Goal: Navigation & Orientation: Find specific page/section

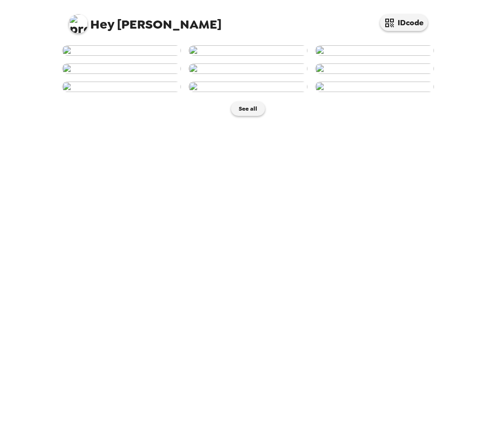
click at [254, 56] on img at bounding box center [247, 50] width 119 height 10
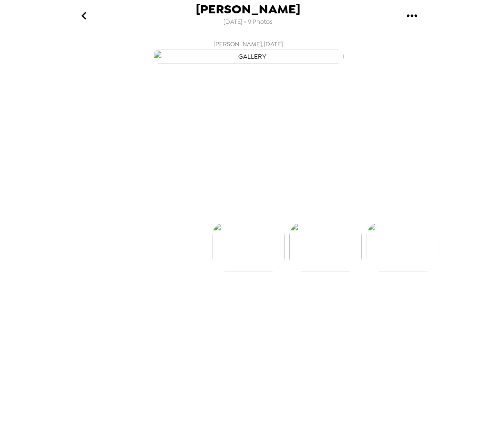
scroll to position [0, 77]
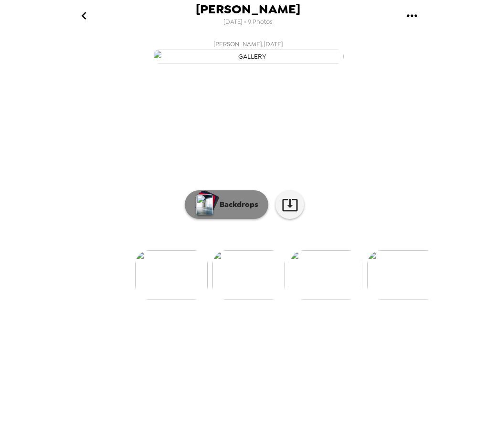
click at [234, 210] on p "Backdrops" at bounding box center [236, 204] width 43 height 11
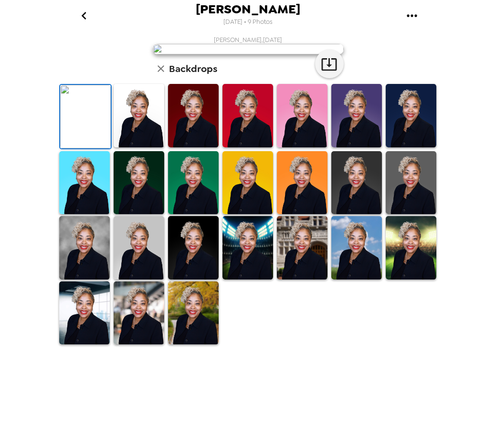
scroll to position [149, 0]
click at [152, 345] on img at bounding box center [139, 312] width 51 height 63
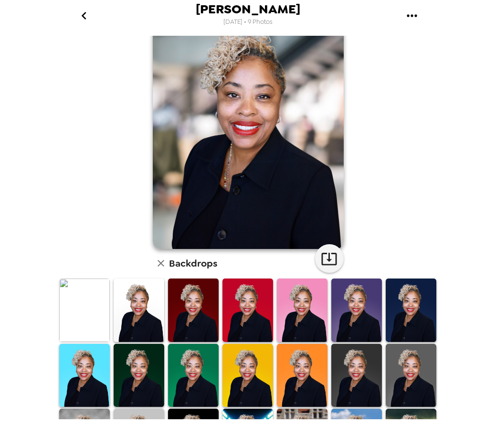
scroll to position [6, 0]
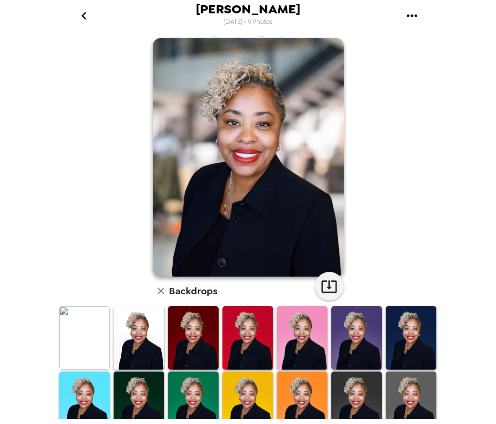
click at [135, 328] on img at bounding box center [139, 337] width 51 height 63
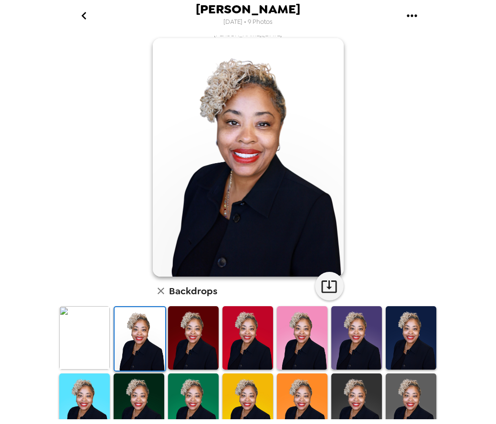
click at [188, 339] on img at bounding box center [193, 337] width 51 height 63
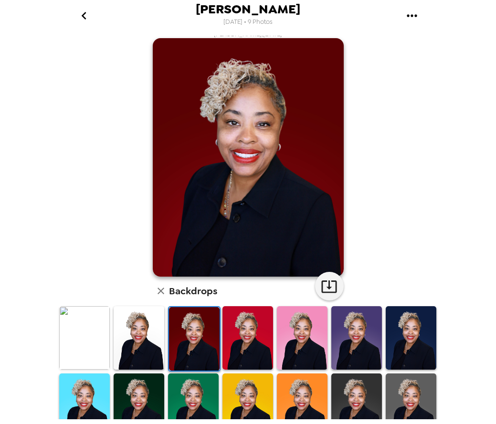
scroll to position [53, 0]
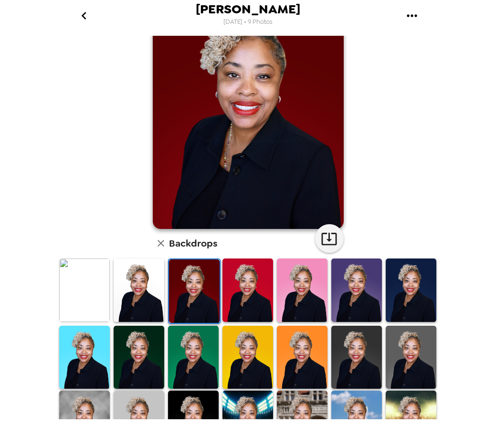
click at [397, 352] on img at bounding box center [410, 357] width 51 height 63
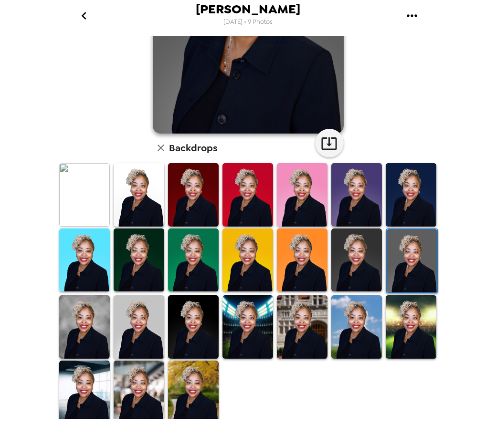
click at [141, 327] on img at bounding box center [139, 326] width 51 height 63
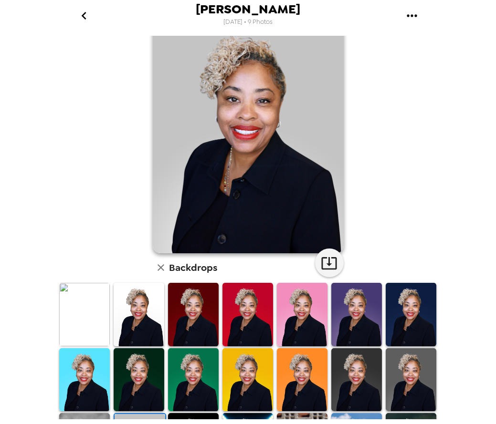
scroll to position [0, 0]
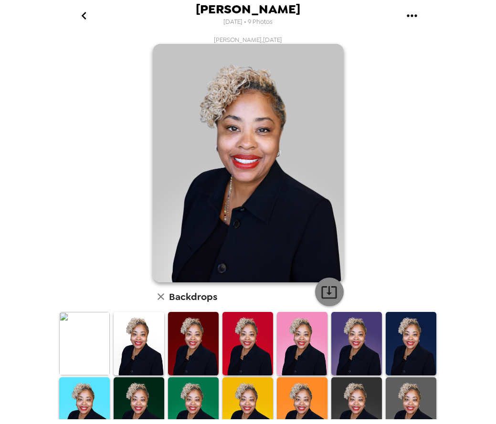
click at [326, 290] on icon "button" at bounding box center [328, 292] width 15 height 12
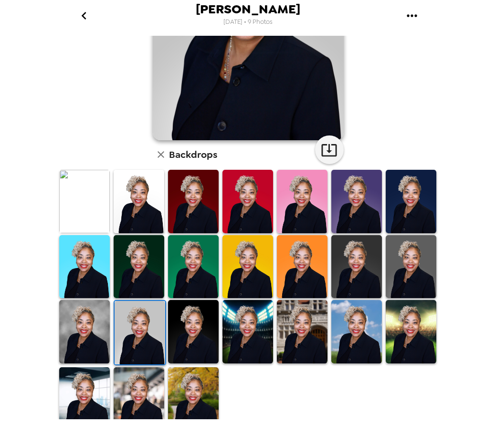
scroll to position [143, 0]
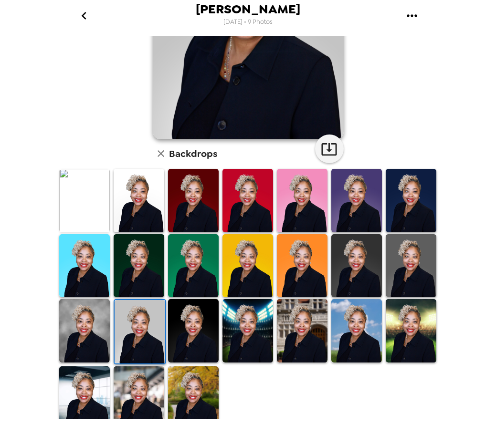
click at [87, 326] on img at bounding box center [84, 330] width 51 height 63
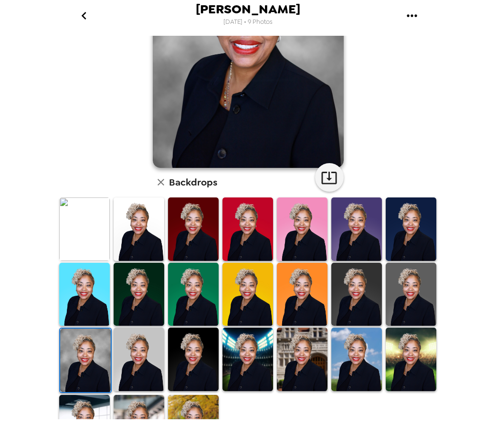
scroll to position [0, 0]
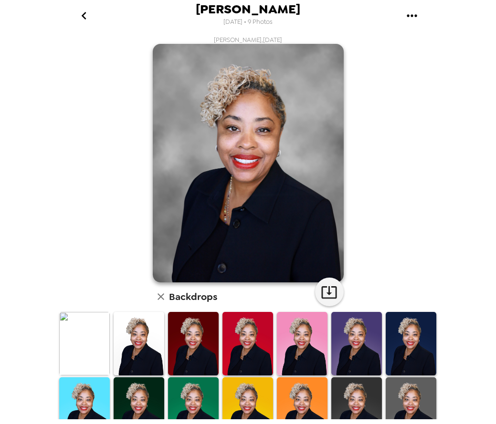
click at [95, 333] on img at bounding box center [84, 343] width 51 height 63
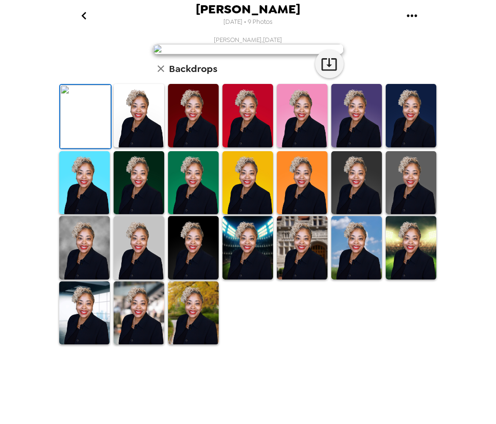
scroll to position [149, 0]
click at [93, 345] on img at bounding box center [84, 312] width 51 height 63
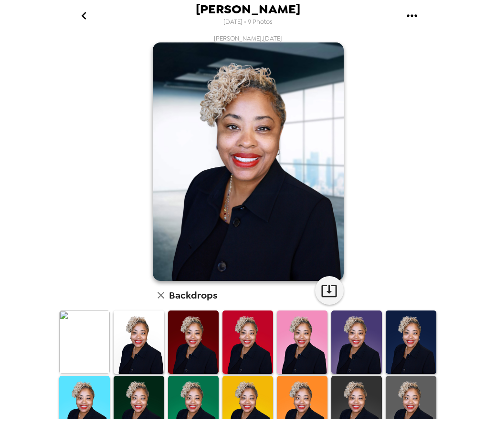
scroll to position [0, 0]
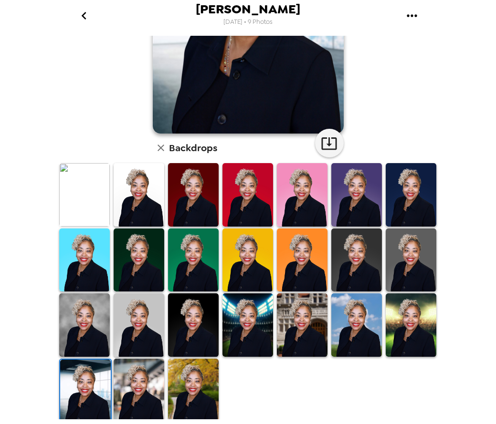
click at [133, 374] on img at bounding box center [139, 390] width 51 height 63
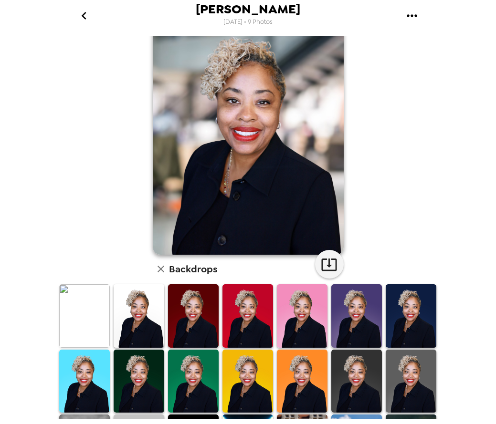
scroll to position [6, 0]
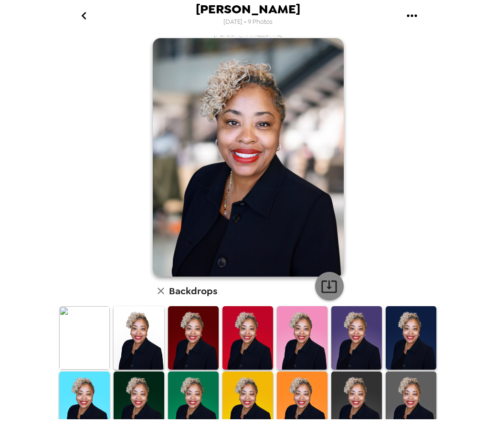
click at [324, 288] on icon "button" at bounding box center [328, 287] width 15 height 12
click at [85, 14] on icon "go back" at bounding box center [83, 15] width 15 height 15
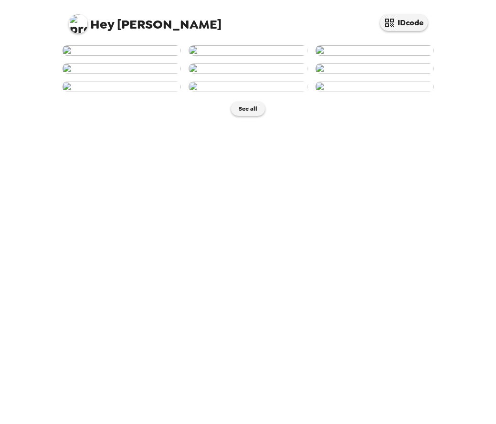
scroll to position [17, 0]
click at [110, 56] on img at bounding box center [121, 50] width 119 height 10
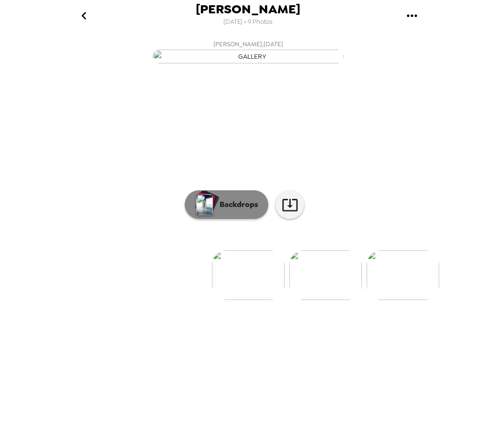
click at [224, 210] on p "Backdrops" at bounding box center [236, 204] width 43 height 11
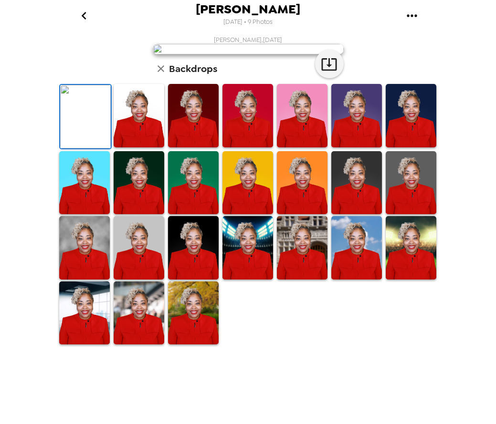
scroll to position [95, 0]
click at [147, 147] on img at bounding box center [139, 115] width 51 height 63
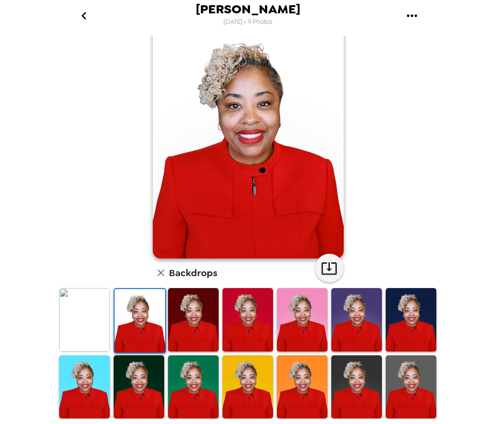
scroll to position [0, 0]
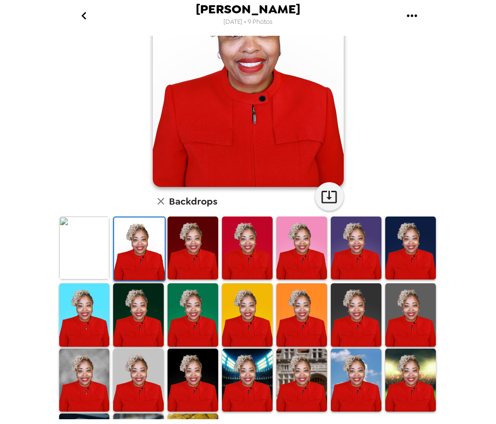
scroll to position [149, 0]
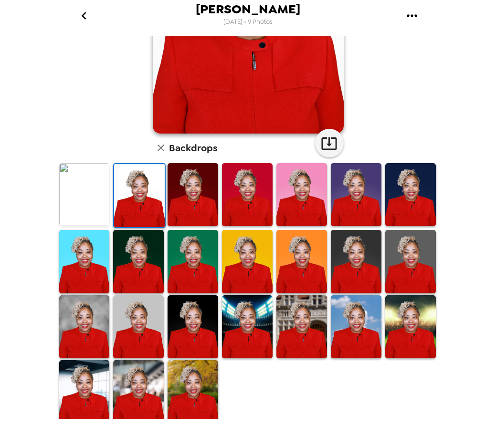
click at [142, 365] on img at bounding box center [138, 391] width 51 height 63
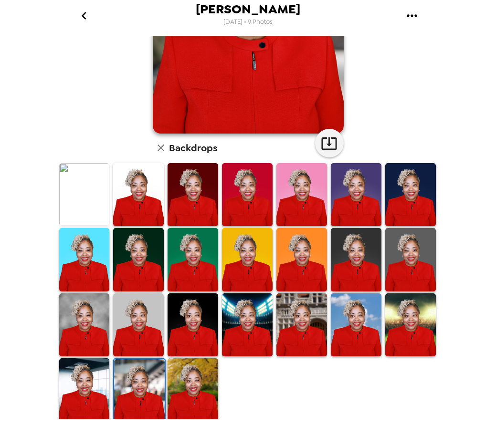
click at [408, 257] on img at bounding box center [410, 259] width 51 height 63
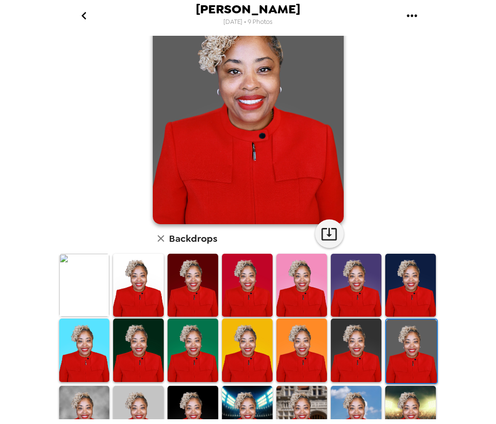
scroll to position [6, 0]
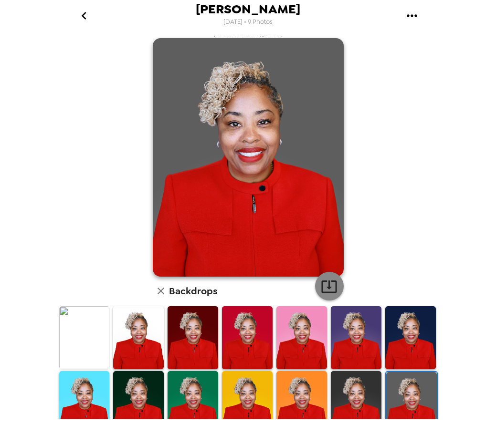
click at [326, 284] on icon "button" at bounding box center [329, 286] width 17 height 17
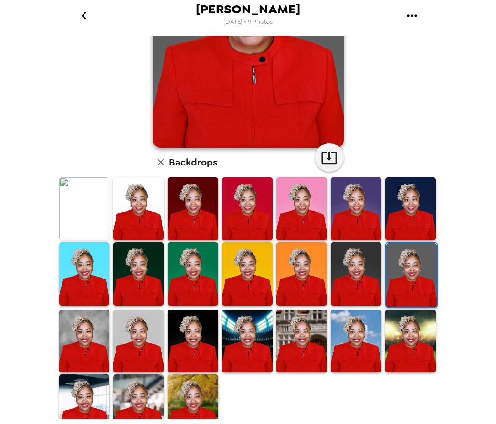
scroll to position [149, 0]
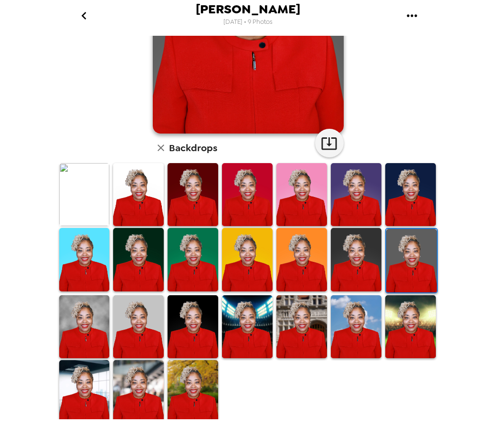
click at [89, 332] on img at bounding box center [84, 326] width 51 height 63
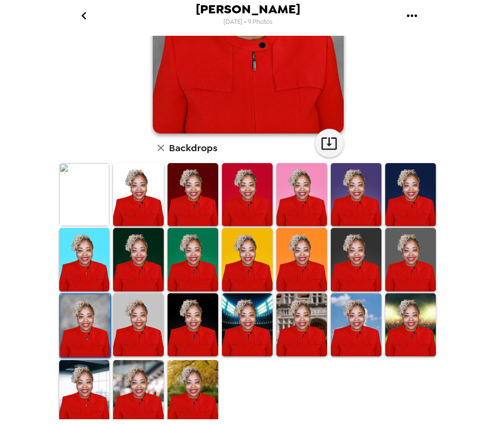
click at [146, 334] on img at bounding box center [138, 324] width 51 height 63
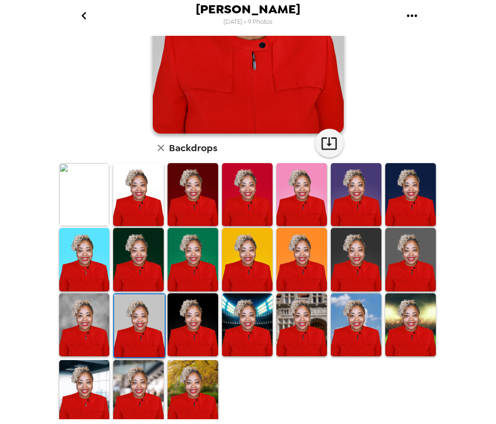
click at [147, 250] on img at bounding box center [138, 259] width 51 height 63
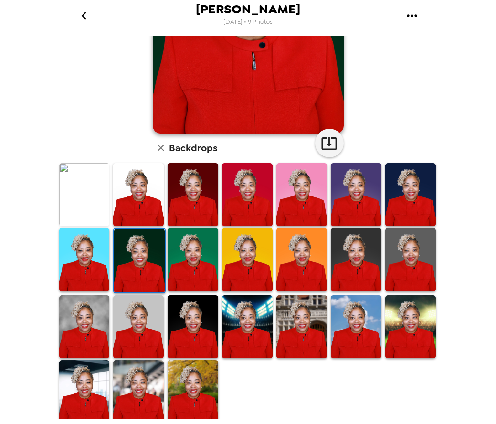
click at [198, 336] on img at bounding box center [192, 326] width 51 height 63
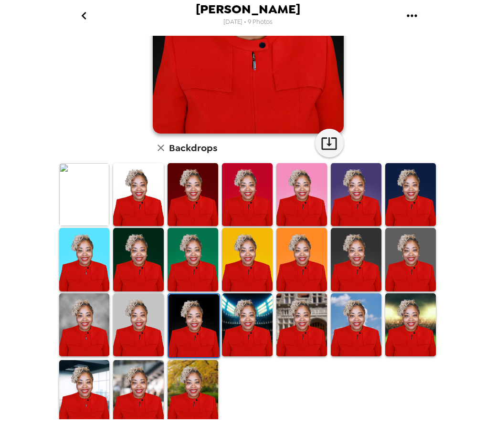
click at [138, 369] on img at bounding box center [138, 391] width 51 height 63
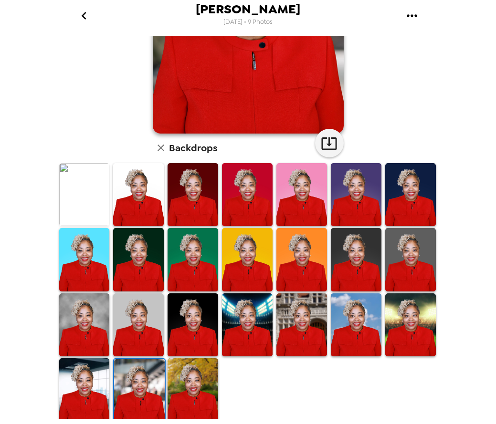
click at [100, 365] on img at bounding box center [84, 389] width 51 height 63
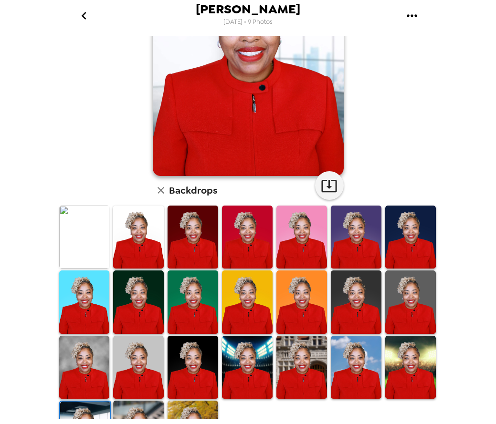
scroll to position [0, 0]
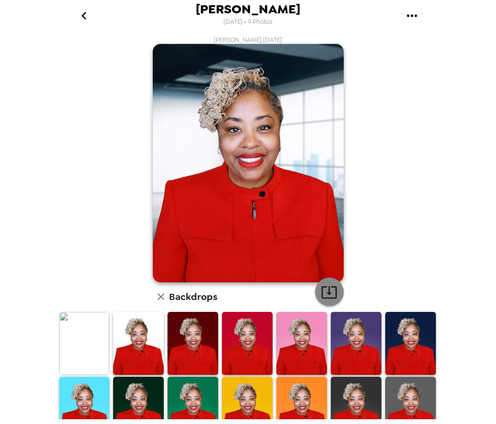
click at [321, 287] on icon "button" at bounding box center [328, 292] width 15 height 12
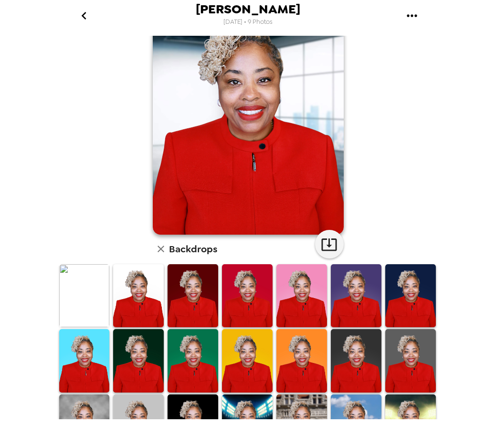
click at [355, 343] on img at bounding box center [356, 360] width 51 height 63
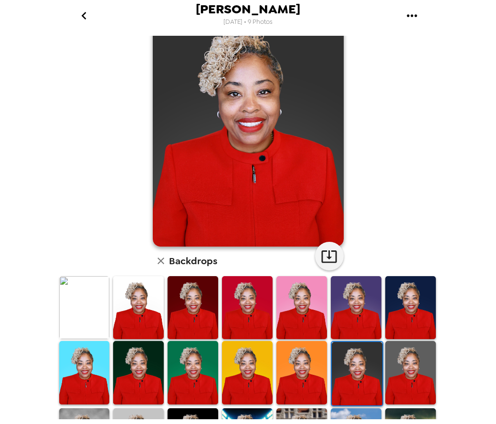
scroll to position [0, 0]
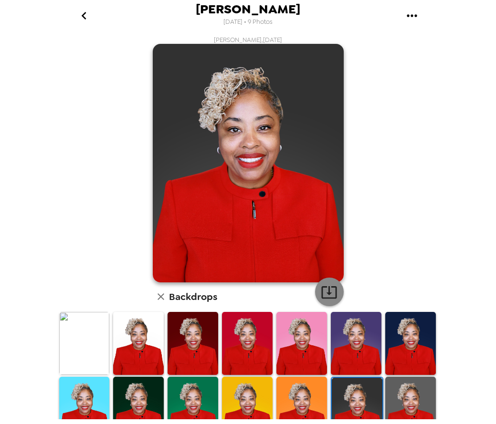
click at [326, 294] on icon "button" at bounding box center [329, 292] width 17 height 17
click at [83, 16] on icon "go back" at bounding box center [84, 16] width 5 height 8
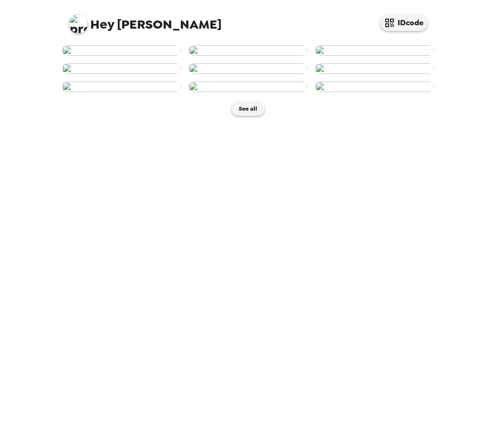
click at [366, 56] on img at bounding box center [374, 50] width 119 height 10
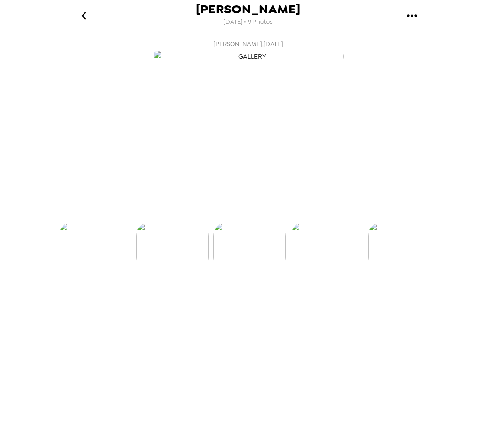
scroll to position [0, 154]
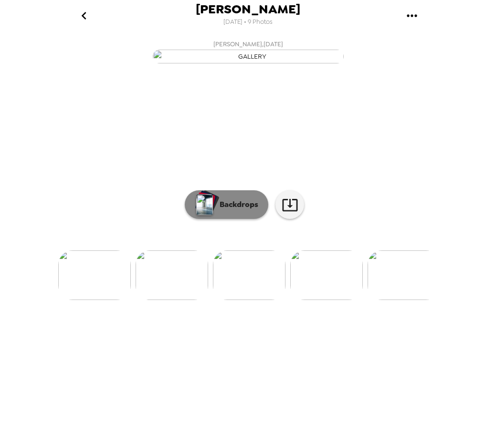
click at [234, 219] on button "Backdrops" at bounding box center [226, 204] width 83 height 29
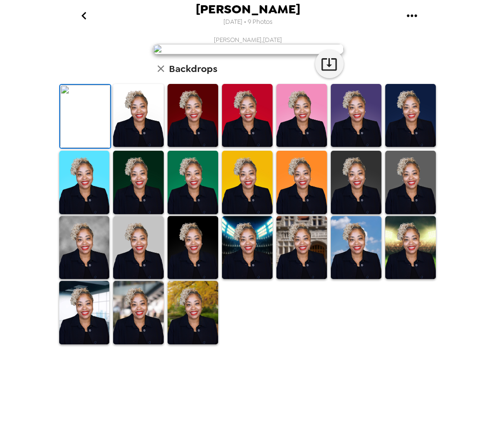
click at [148, 147] on img at bounding box center [138, 115] width 51 height 63
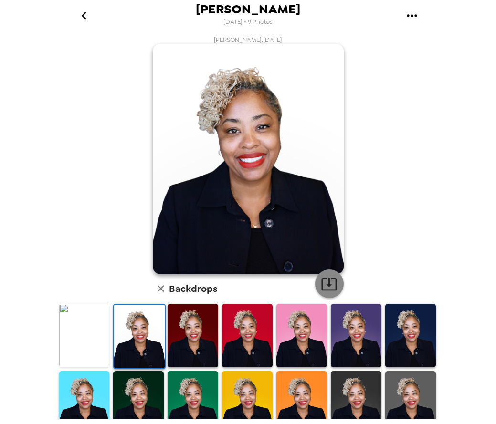
click at [327, 285] on icon "button" at bounding box center [328, 284] width 15 height 12
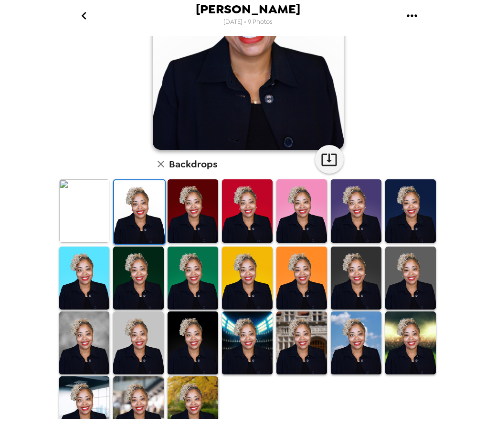
scroll to position [141, 0]
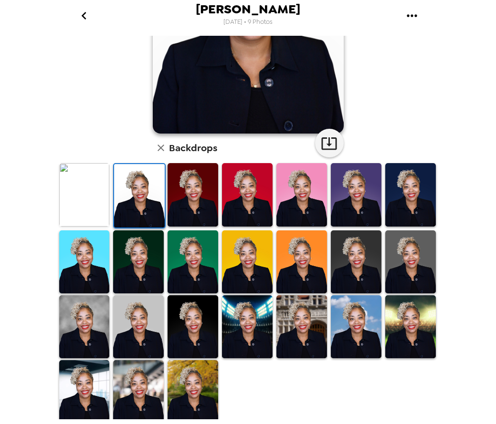
click at [139, 334] on img at bounding box center [138, 326] width 51 height 63
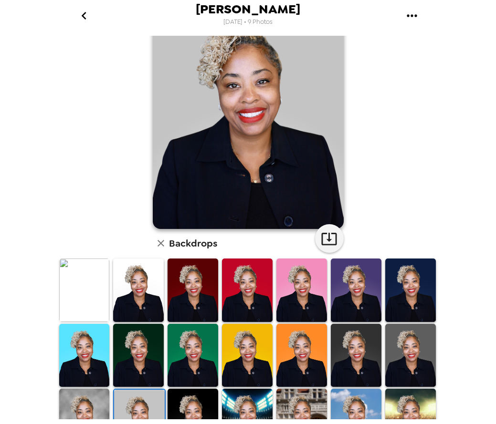
scroll to position [0, 0]
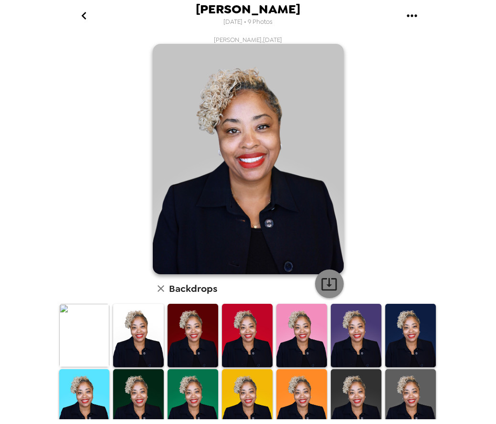
click at [316, 285] on button "button" at bounding box center [329, 284] width 29 height 29
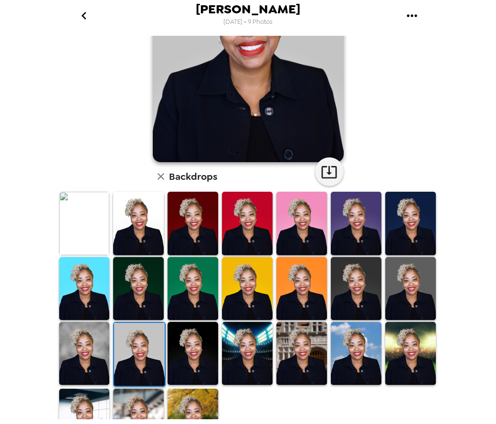
scroll to position [141, 0]
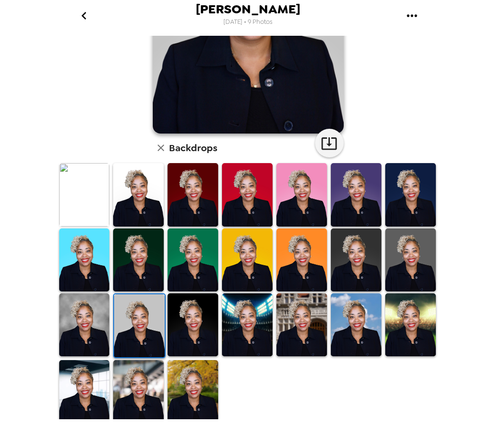
click at [138, 372] on img at bounding box center [138, 391] width 51 height 63
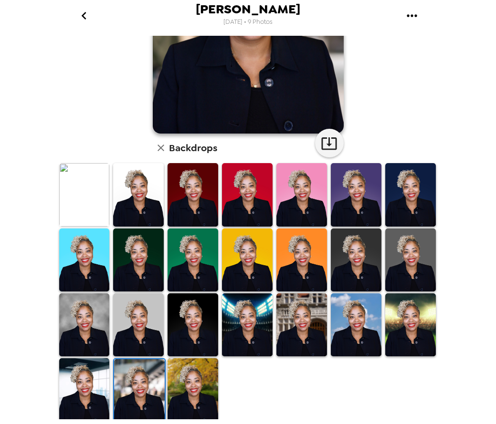
click at [83, 378] on img at bounding box center [84, 389] width 51 height 63
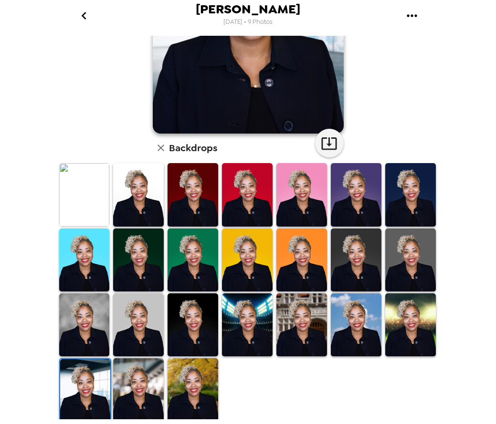
click at [200, 365] on img at bounding box center [192, 389] width 51 height 63
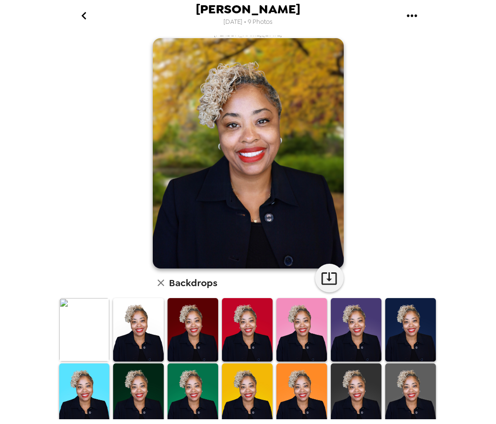
scroll to position [0, 0]
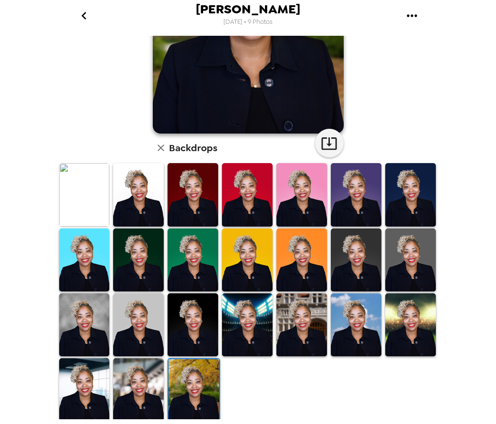
click at [128, 370] on img at bounding box center [138, 389] width 51 height 63
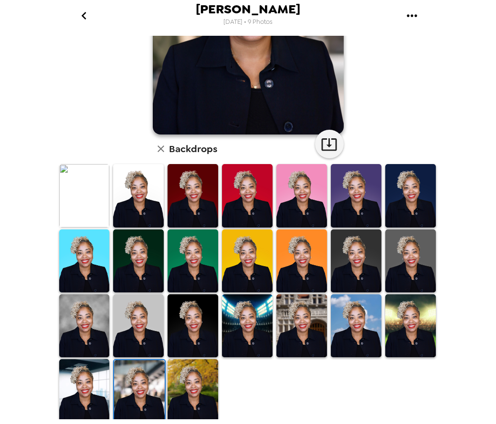
scroll to position [141, 0]
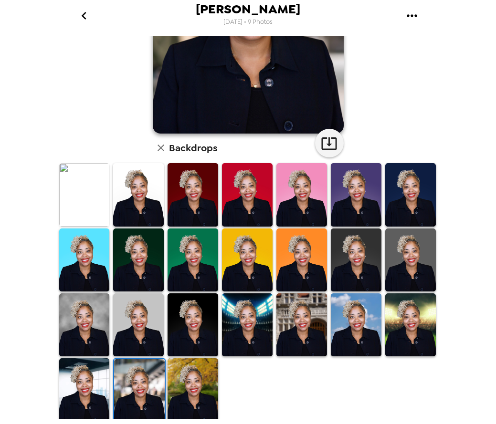
click at [139, 359] on img at bounding box center [139, 390] width 51 height 63
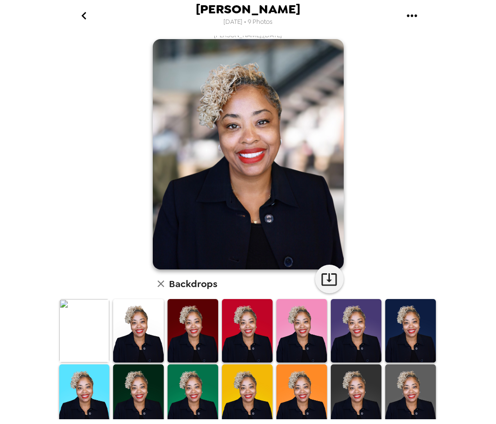
scroll to position [0, 0]
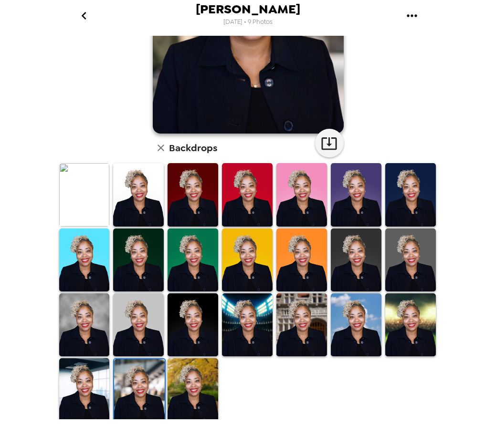
click at [93, 371] on img at bounding box center [84, 389] width 51 height 63
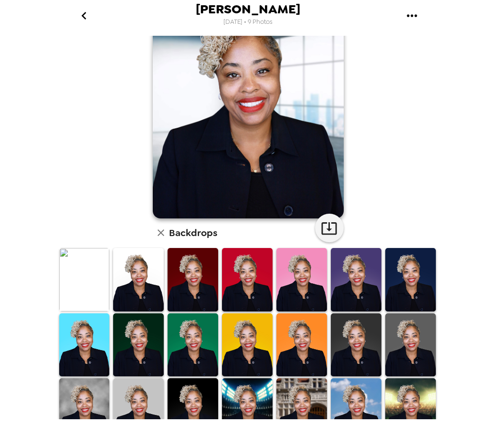
scroll to position [141, 0]
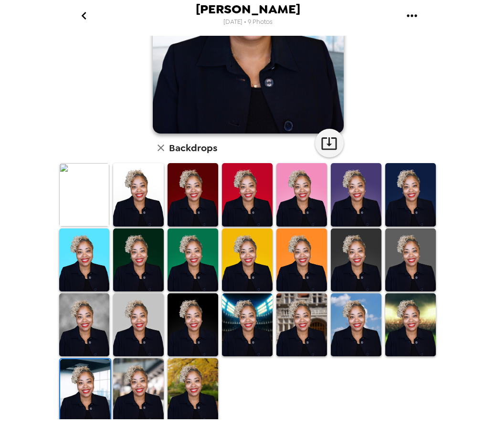
click at [91, 321] on img at bounding box center [84, 324] width 51 height 63
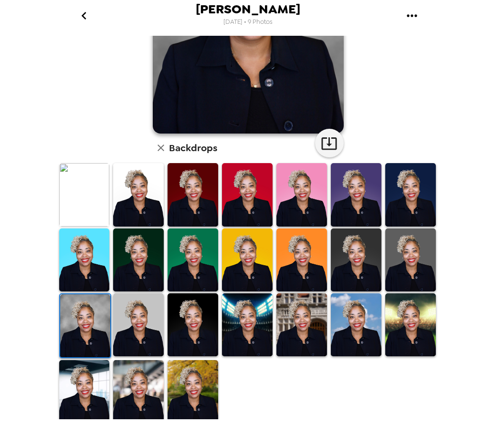
click at [362, 257] on img at bounding box center [356, 260] width 51 height 63
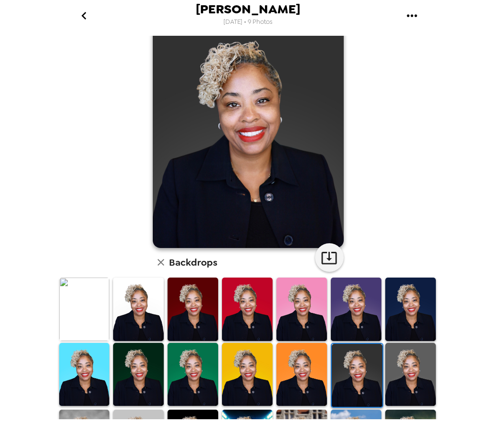
scroll to position [48, 0]
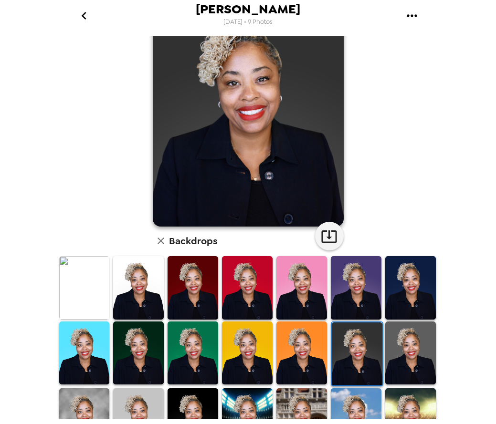
drag, startPoint x: 254, startPoint y: 346, endPoint x: 264, endPoint y: 354, distance: 12.6
click at [254, 346] on img at bounding box center [247, 353] width 51 height 63
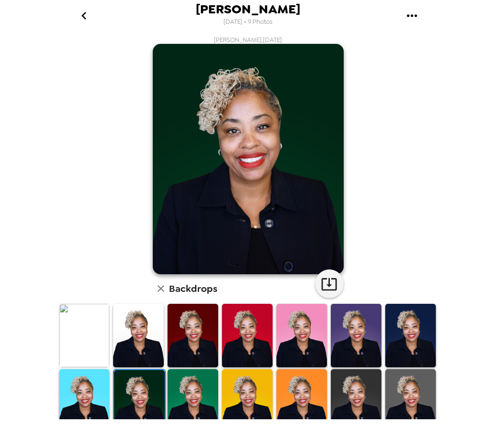
scroll to position [48, 0]
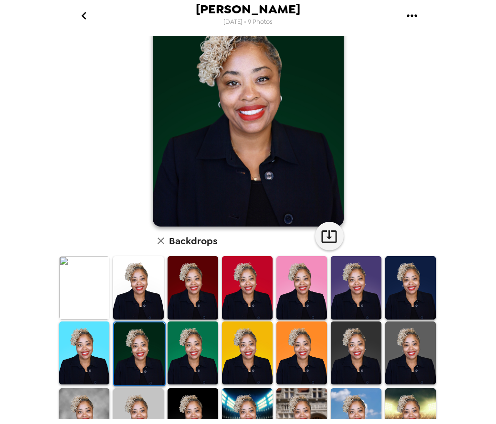
click at [180, 298] on img at bounding box center [192, 287] width 51 height 63
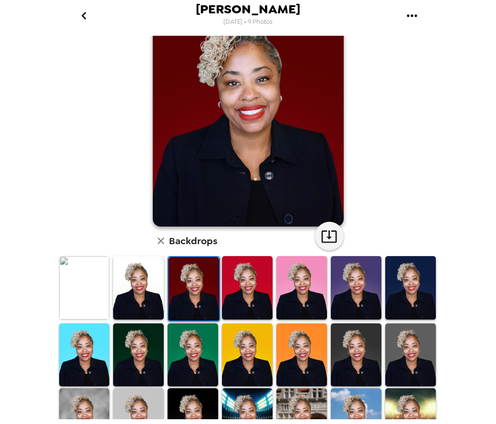
click at [249, 291] on img at bounding box center [247, 287] width 51 height 63
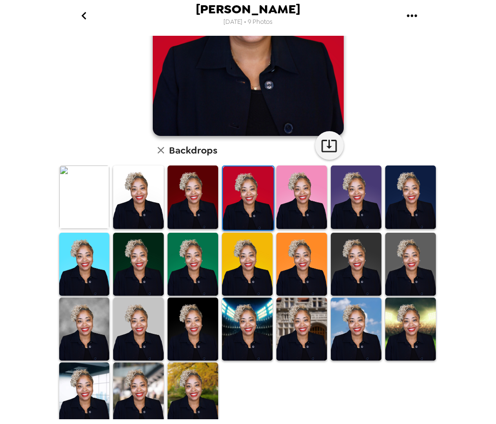
scroll to position [141, 0]
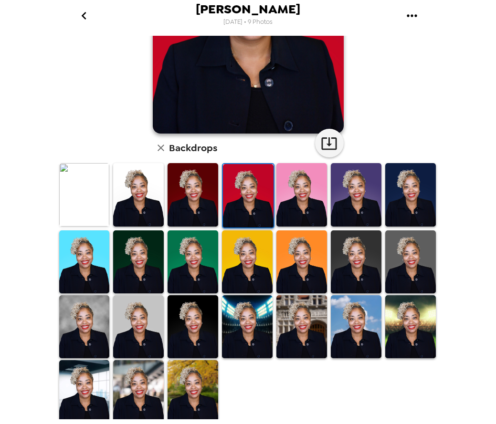
click at [399, 329] on img at bounding box center [410, 326] width 51 height 63
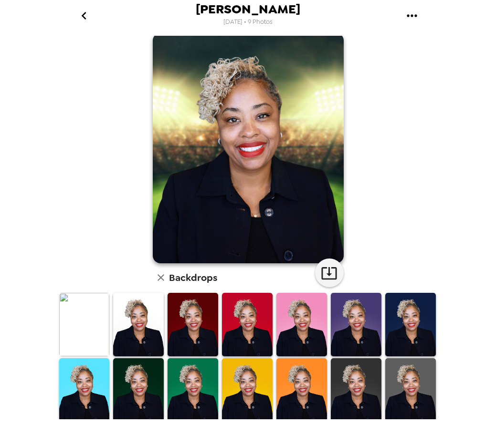
scroll to position [0, 0]
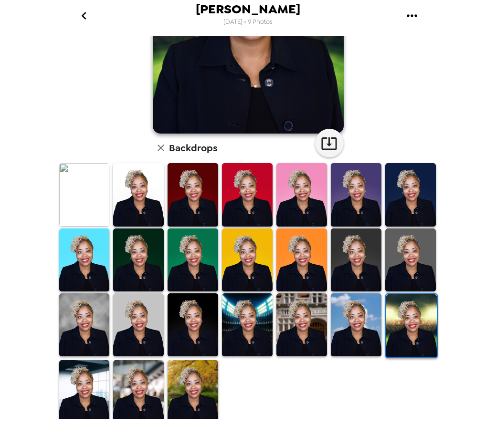
click at [358, 329] on img at bounding box center [356, 324] width 51 height 63
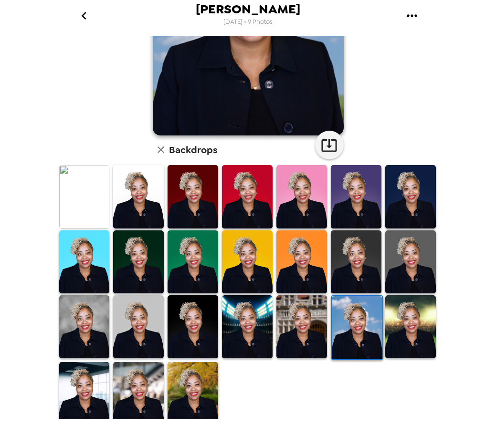
scroll to position [141, 0]
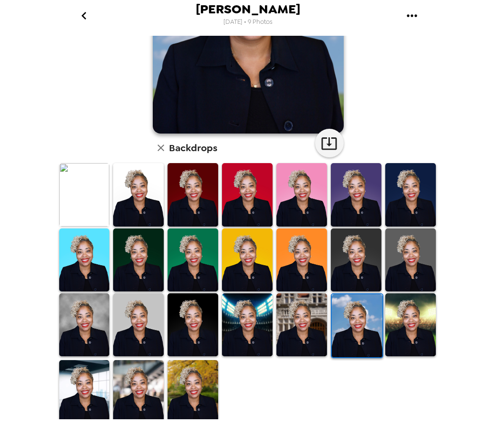
click at [294, 323] on img at bounding box center [301, 324] width 51 height 63
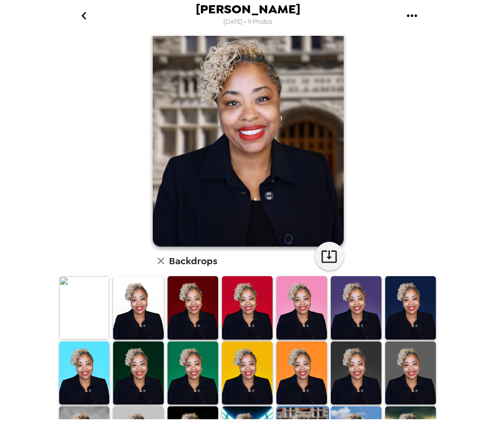
scroll to position [0, 0]
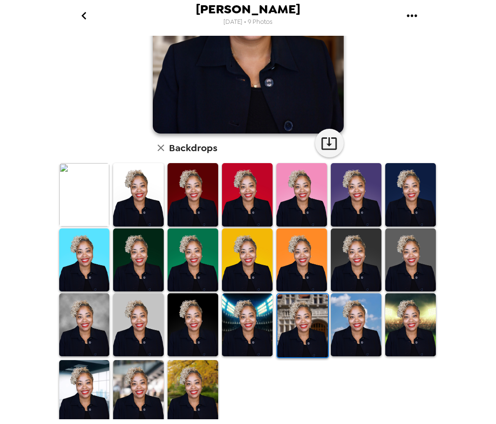
click at [246, 332] on img at bounding box center [247, 324] width 51 height 63
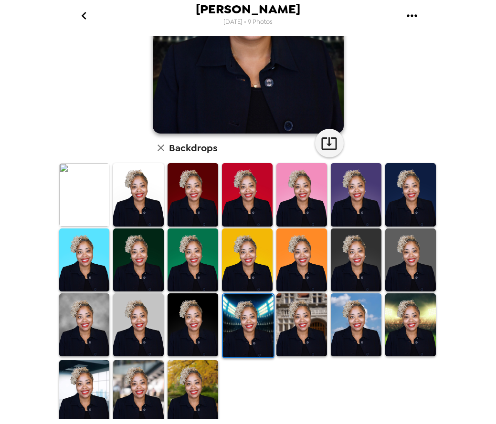
click at [189, 336] on img at bounding box center [192, 324] width 51 height 63
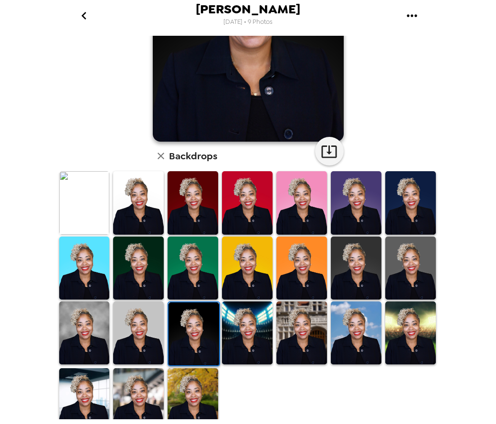
scroll to position [141, 0]
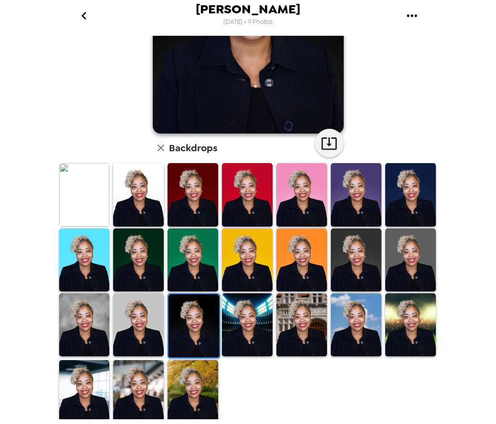
click at [143, 323] on img at bounding box center [138, 324] width 51 height 63
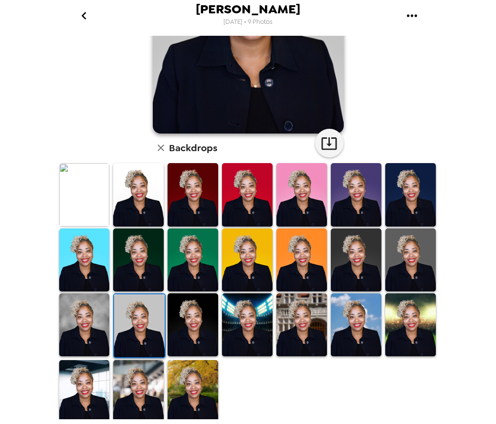
click at [142, 365] on img at bounding box center [138, 391] width 51 height 63
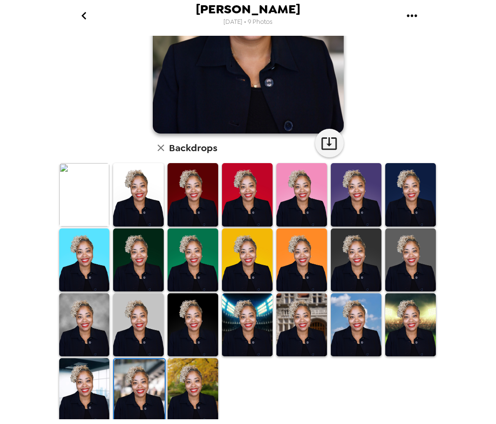
click at [78, 369] on img at bounding box center [84, 389] width 51 height 63
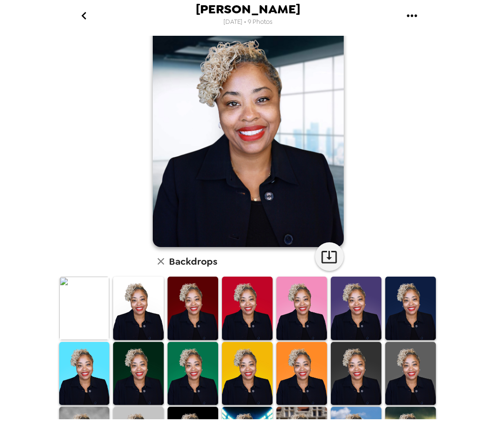
scroll to position [0, 0]
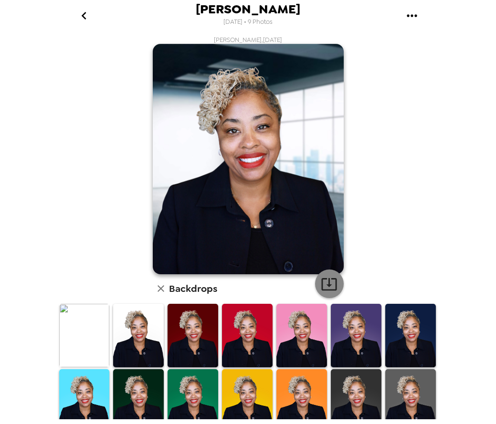
click at [328, 285] on icon "button" at bounding box center [329, 284] width 17 height 17
